Goal: Navigation & Orientation: Understand site structure

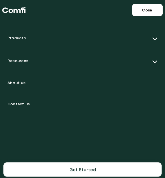
click at [146, 9] on span "Close" at bounding box center [147, 10] width 10 height 5
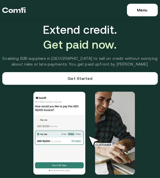
click at [143, 8] on span "Menu" at bounding box center [142, 10] width 10 height 5
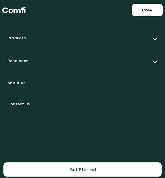
click at [155, 38] on img at bounding box center [155, 39] width 6 height 6
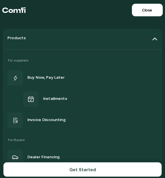
click at [152, 39] on img at bounding box center [155, 39] width 6 height 6
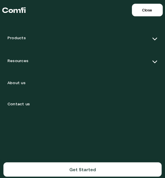
click at [110, 8] on nav "Products Resources About us Contact us Get Started Products Resources About us …" at bounding box center [82, 10] width 165 height 20
click at [145, 10] on span "Close" at bounding box center [147, 10] width 10 height 5
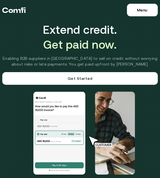
click at [145, 10] on span "Menu" at bounding box center [142, 10] width 10 height 5
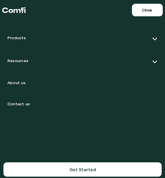
click at [156, 39] on img at bounding box center [155, 39] width 6 height 6
